Goal: Task Accomplishment & Management: Manage account settings

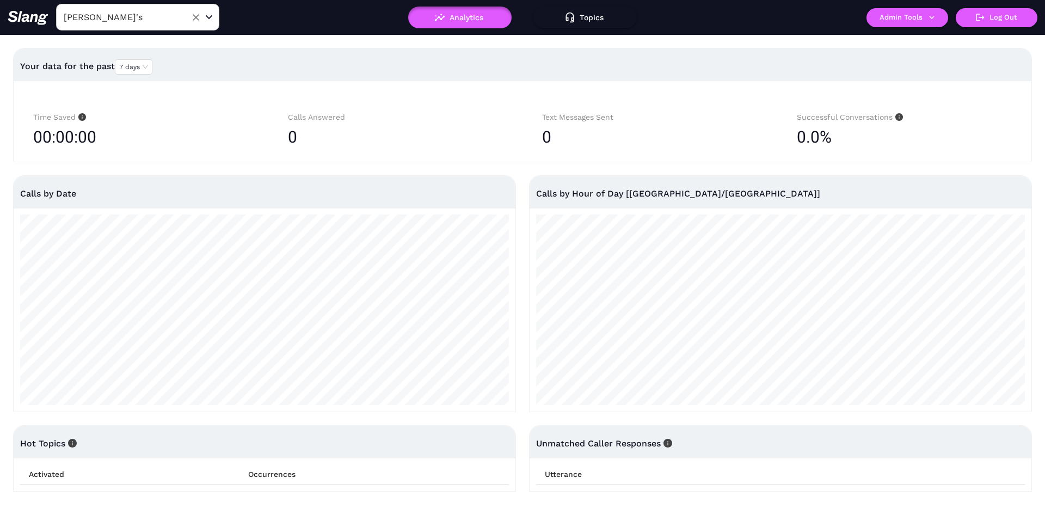
click at [115, 13] on input "[PERSON_NAME]'s" at bounding box center [121, 17] width 120 height 17
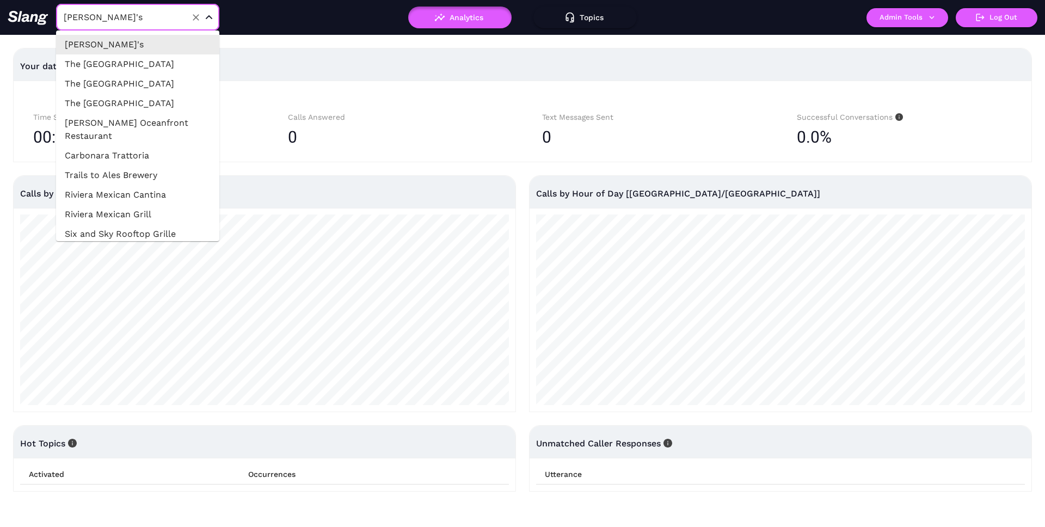
paste input "vaconza romana"
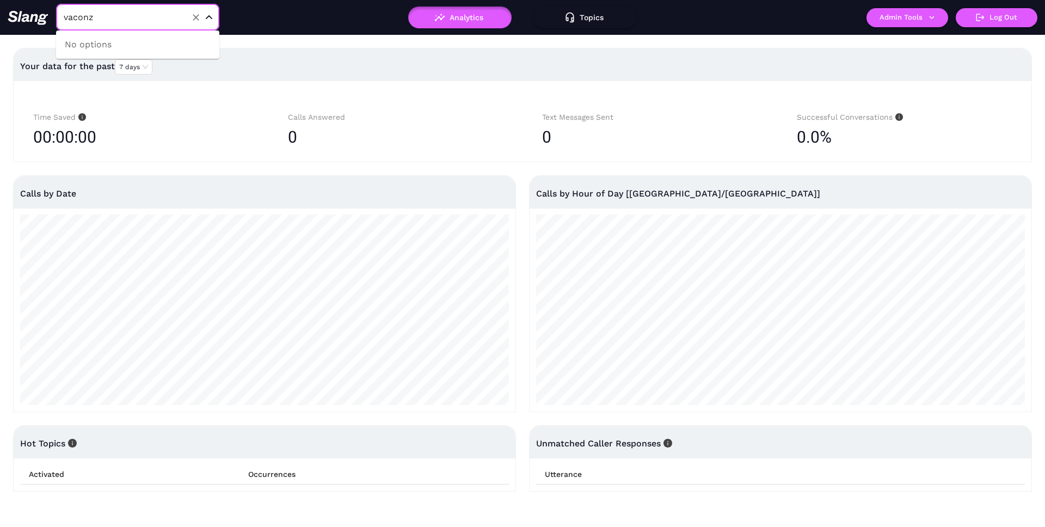
type input "vacon"
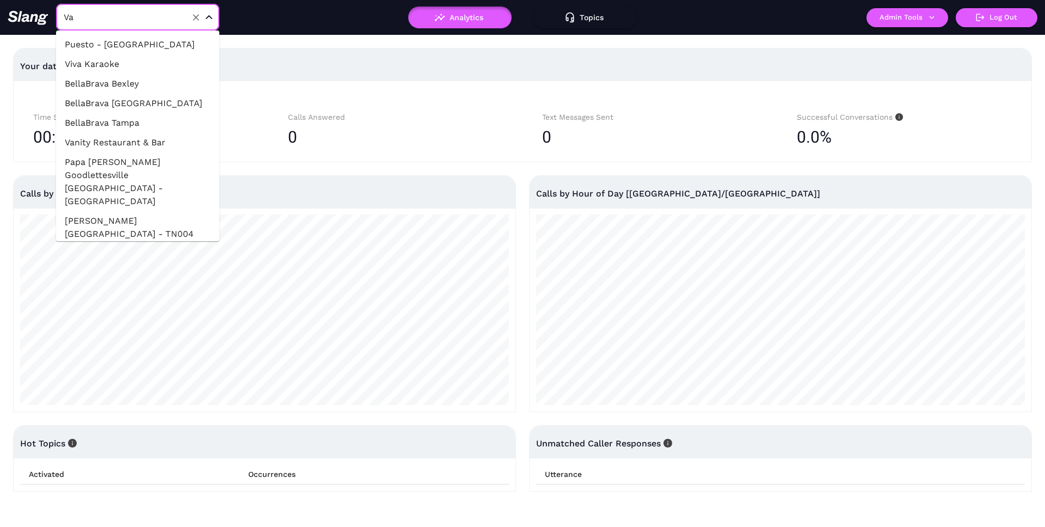
type input "Vac"
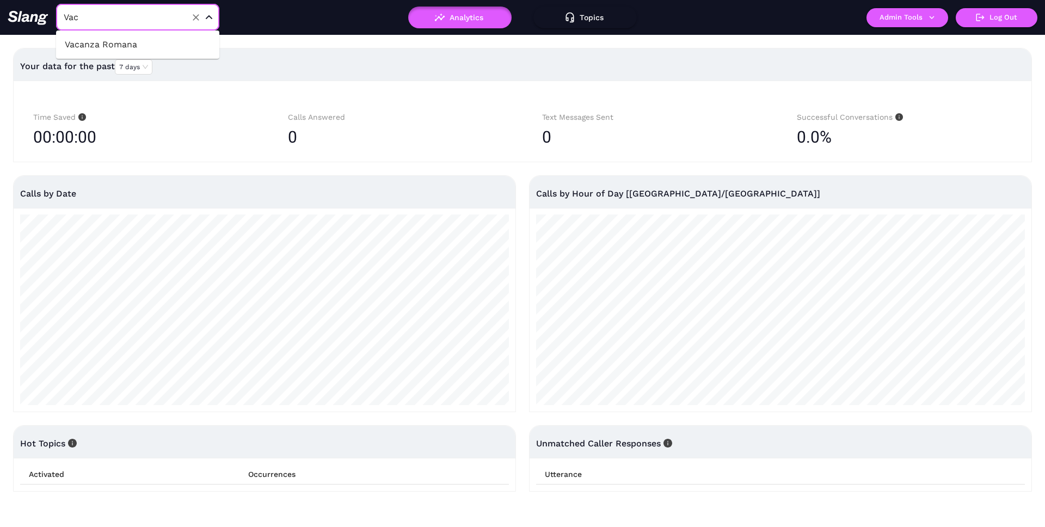
click at [152, 49] on li "Vacanza Romana" at bounding box center [137, 45] width 163 height 20
type input "Vacanza Romana"
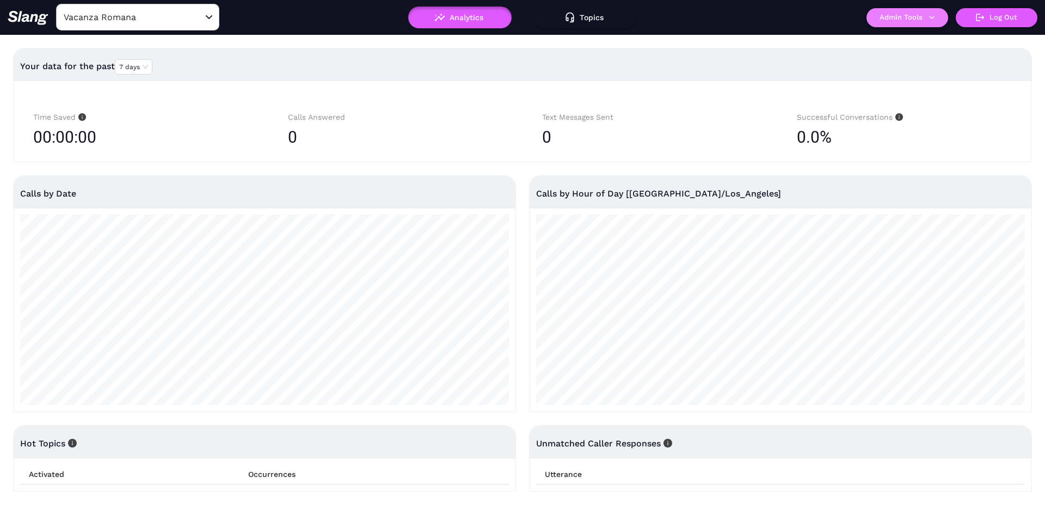
click at [877, 16] on button "Admin Tools" at bounding box center [907, 17] width 82 height 19
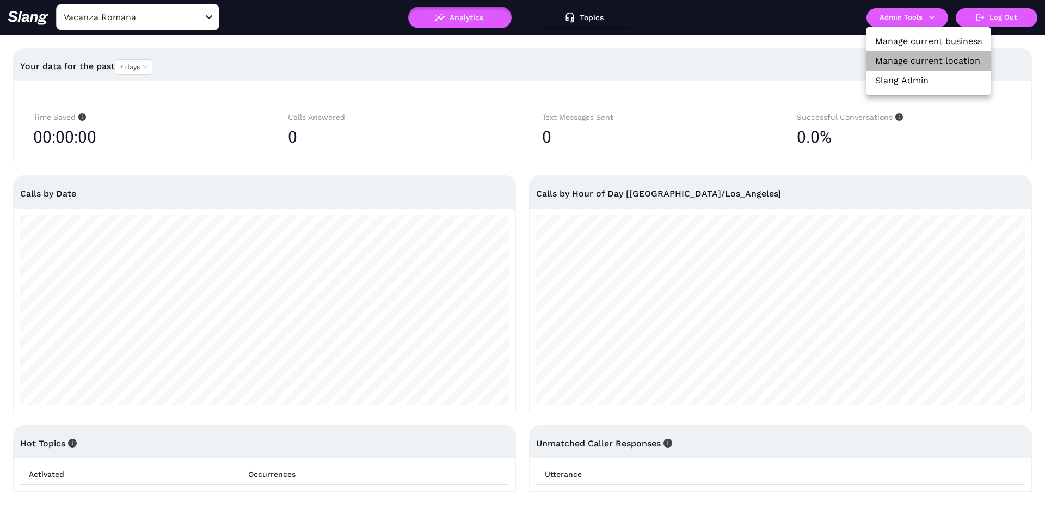
click at [898, 51] on li "Manage current location" at bounding box center [928, 61] width 124 height 20
click at [936, 64] on link "Manage current location" at bounding box center [927, 60] width 105 height 13
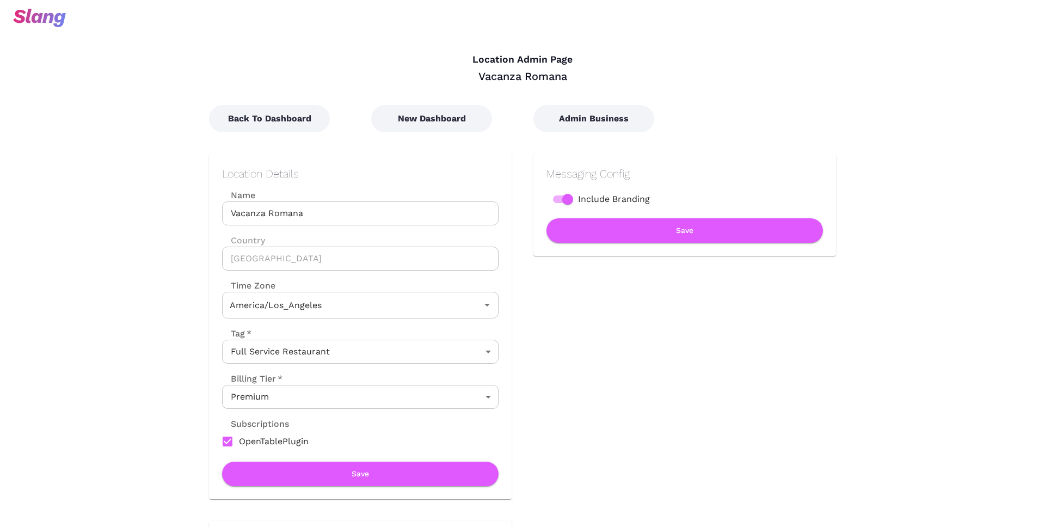
type input "Pacific Time"
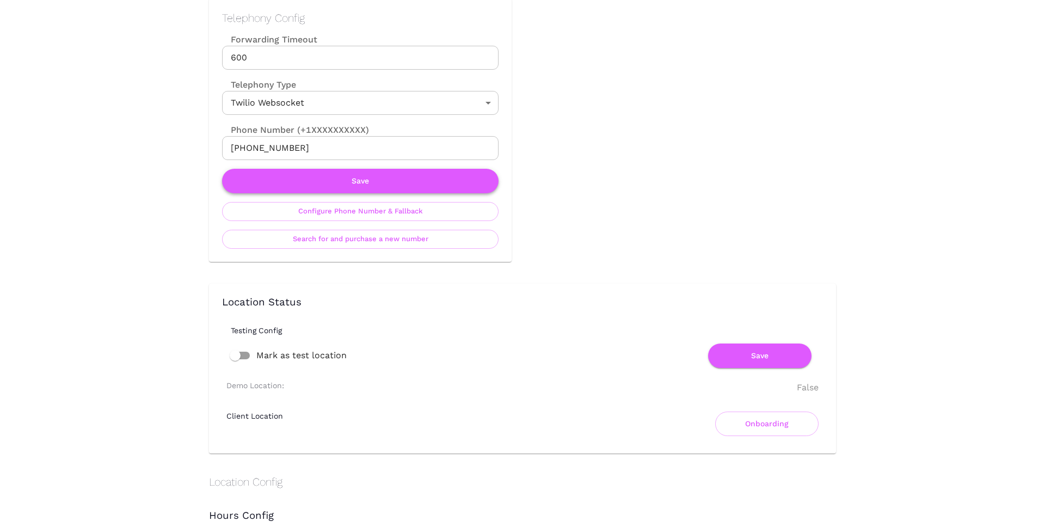
scroll to position [527, 0]
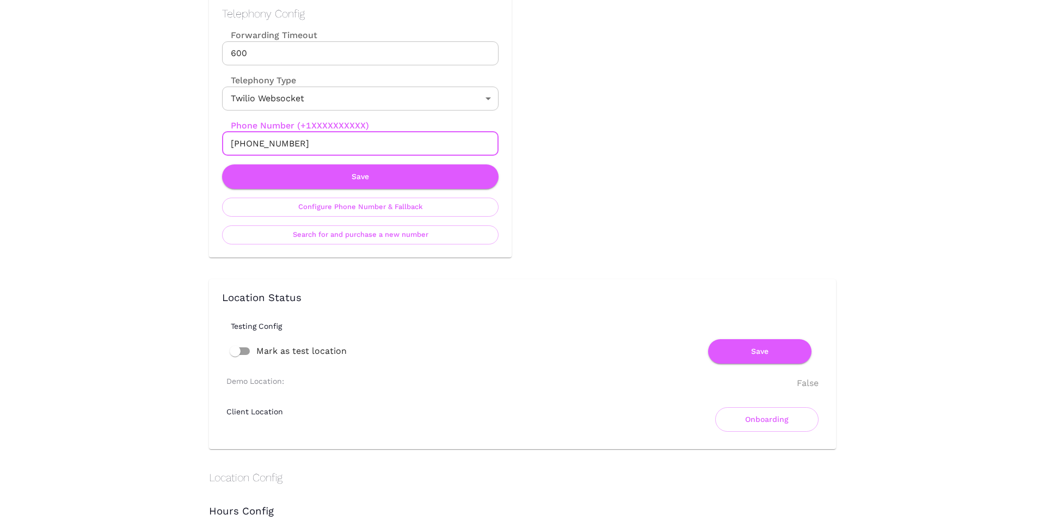
click at [292, 138] on input "[PHONE_NUMBER]" at bounding box center [360, 144] width 276 height 24
